Goal: Information Seeking & Learning: Learn about a topic

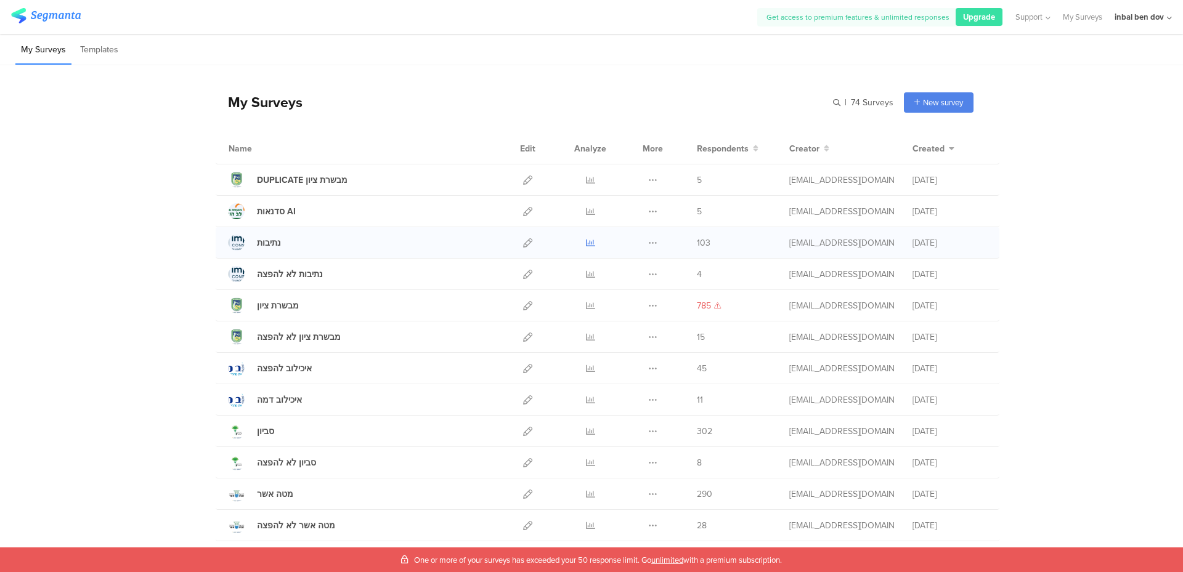
click at [586, 243] on icon at bounding box center [590, 242] width 9 height 9
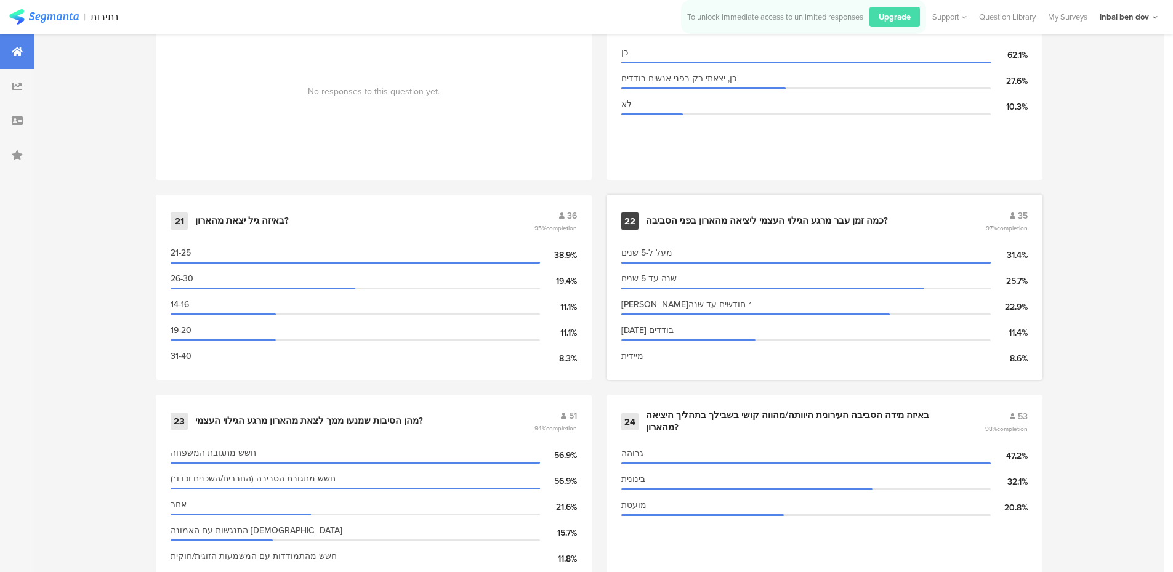
scroll to position [2464, 0]
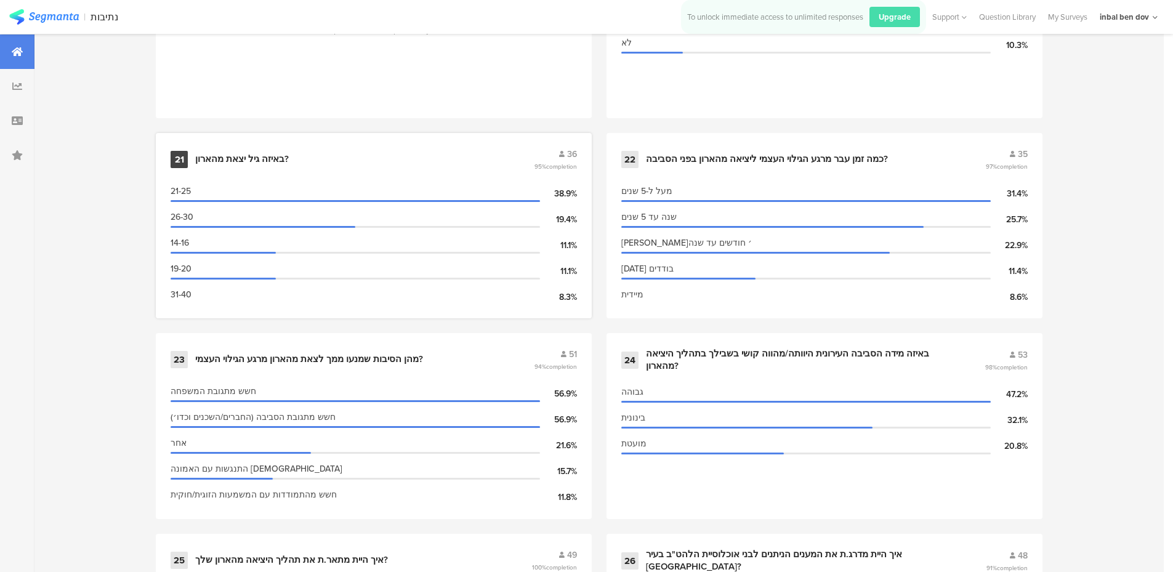
click at [456, 150] on div "21 באיזה גיל יצאת מהארון? 36 95% completion" at bounding box center [374, 159] width 407 height 23
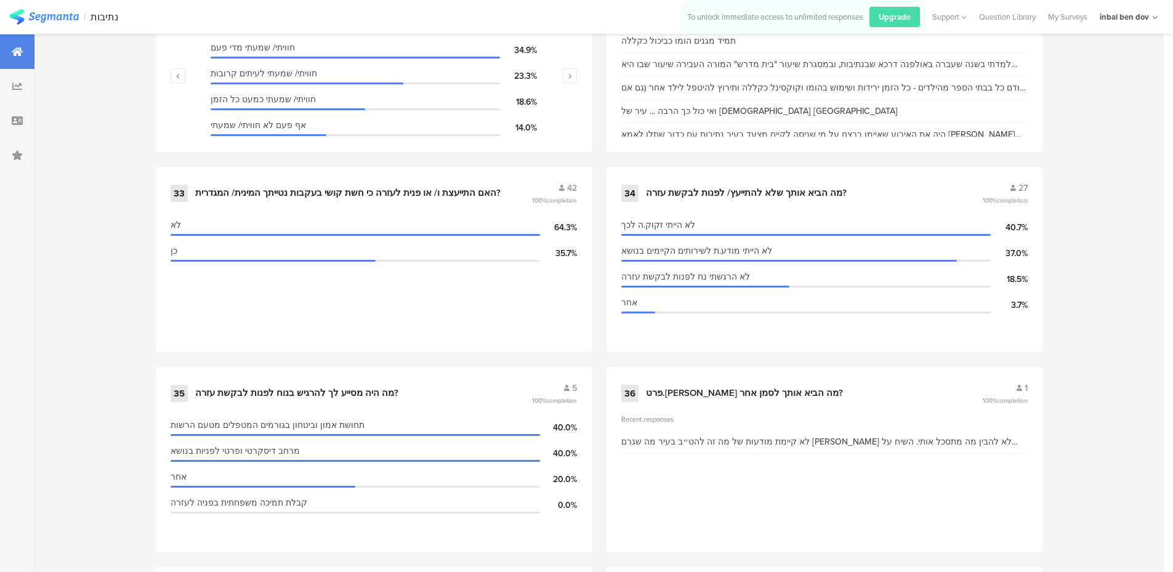
scroll to position [3634, 0]
